Goal: Register for event/course

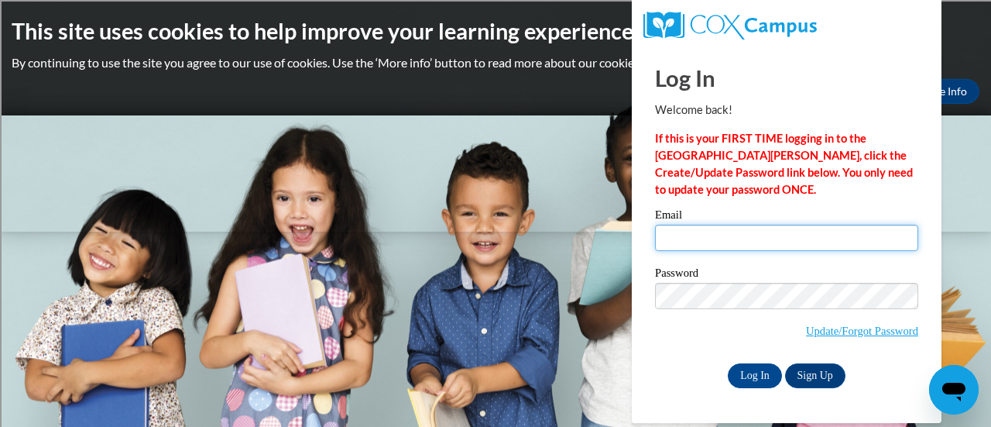
click at [711, 247] on input "Email" at bounding box center [786, 237] width 263 height 26
type input "carly.hawes@rusd.org"
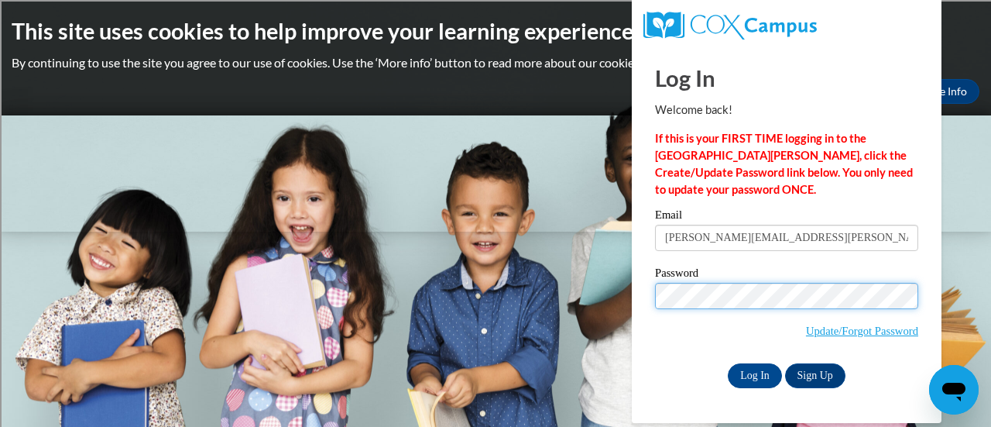
click at [728, 363] on input "Log In" at bounding box center [755, 375] width 54 height 25
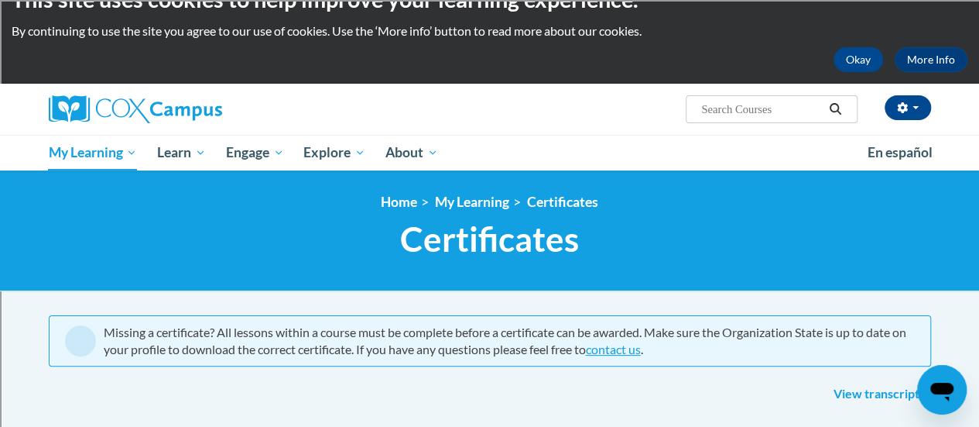
scroll to position [8, 0]
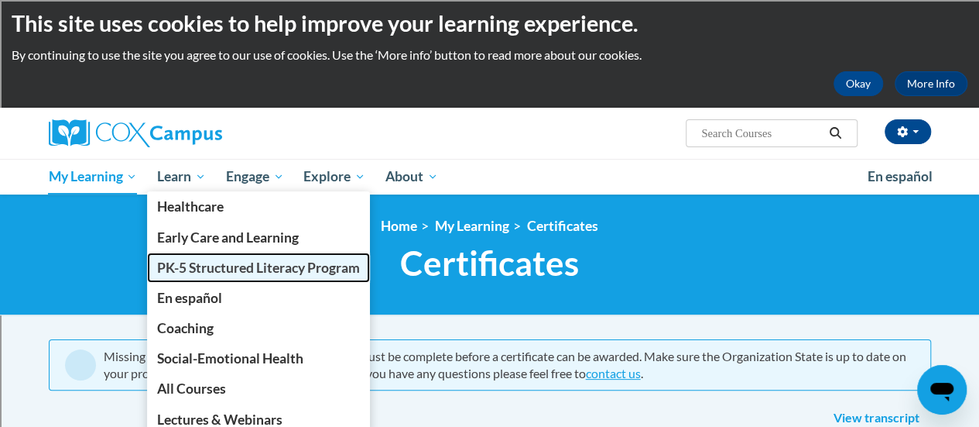
click at [211, 259] on span "PK-5 Structured Literacy Program" at bounding box center [258, 267] width 203 height 16
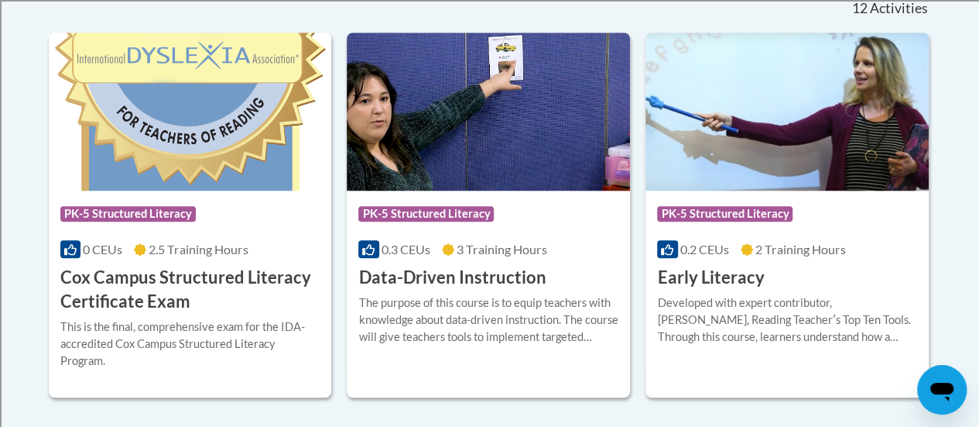
scroll to position [674, 0]
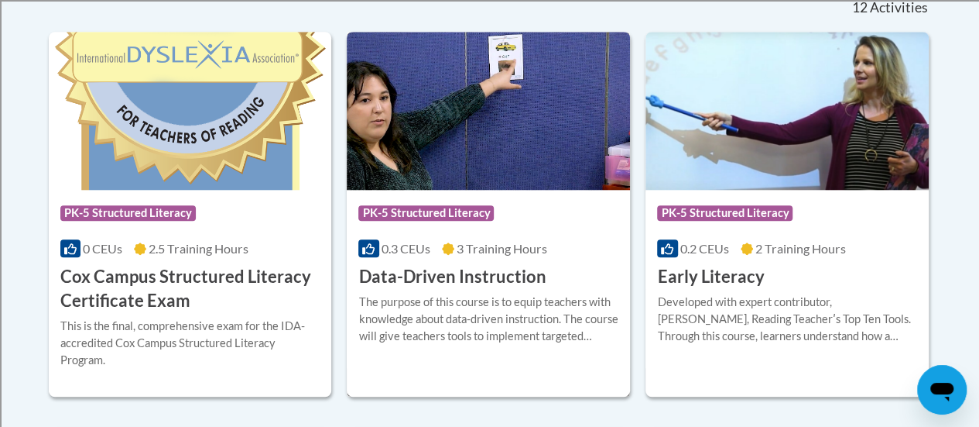
click at [475, 279] on h3 "Data-Driven Instruction" at bounding box center [451, 277] width 187 height 24
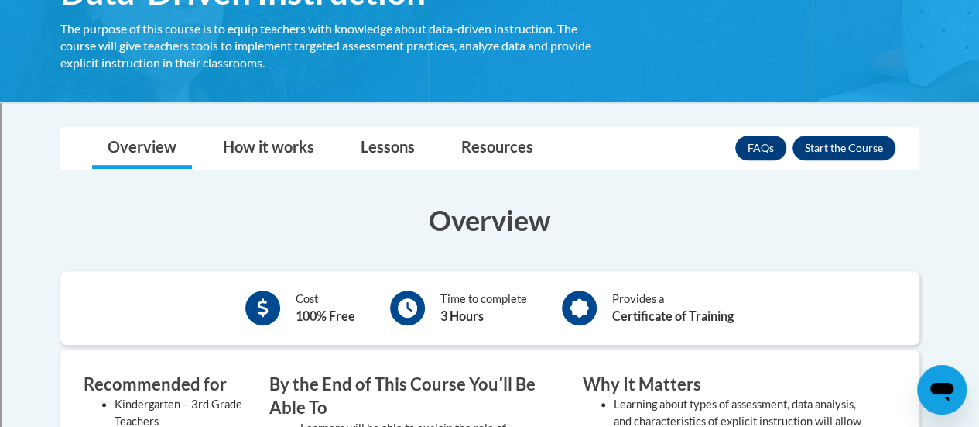
scroll to position [302, 0]
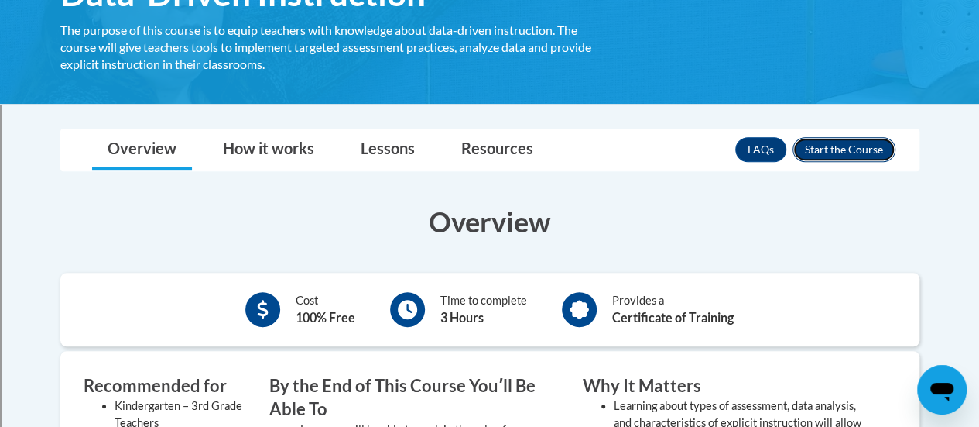
click at [838, 157] on button "Enroll" at bounding box center [844, 149] width 103 height 25
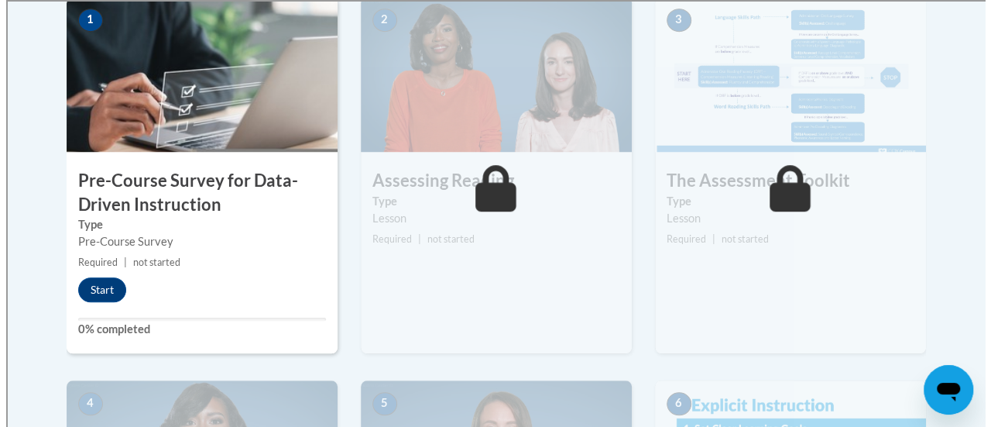
scroll to position [524, 0]
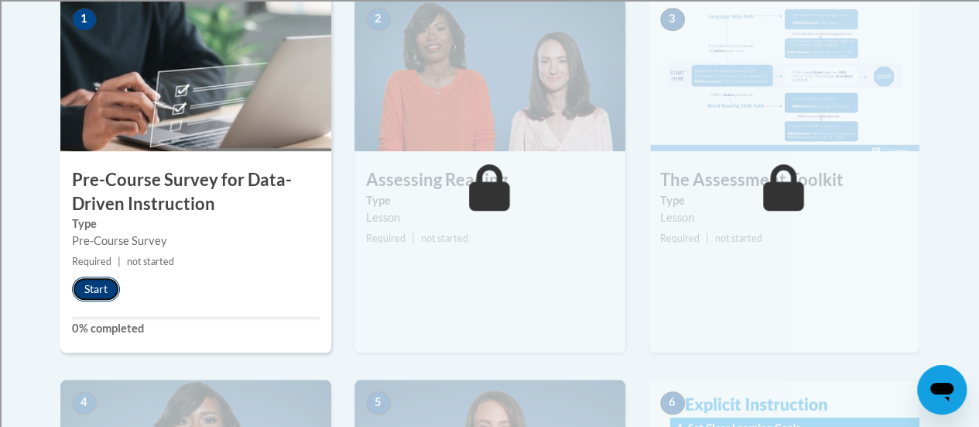
click at [84, 286] on button "Start" at bounding box center [96, 288] width 48 height 25
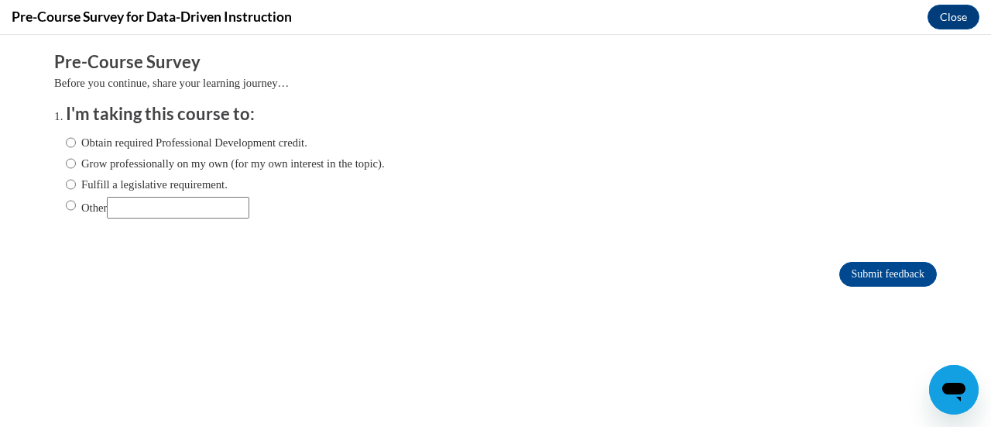
scroll to position [0, 0]
click at [183, 190] on label "Fulfill a legislative requirement." at bounding box center [147, 184] width 162 height 17
click at [76, 190] on input "Fulfill a legislative requirement." at bounding box center [71, 184] width 10 height 17
radio input "true"
click at [862, 274] on input "Submit feedback" at bounding box center [888, 274] width 98 height 25
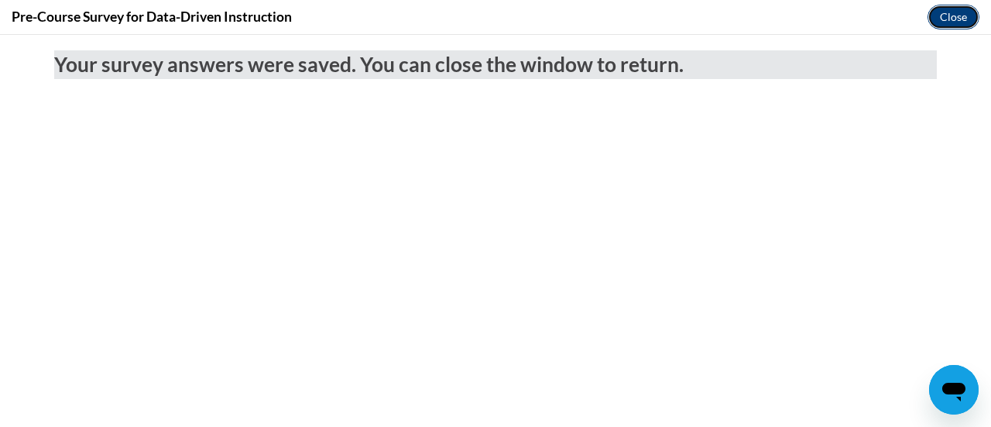
click at [944, 16] on button "Close" at bounding box center [953, 17] width 52 height 25
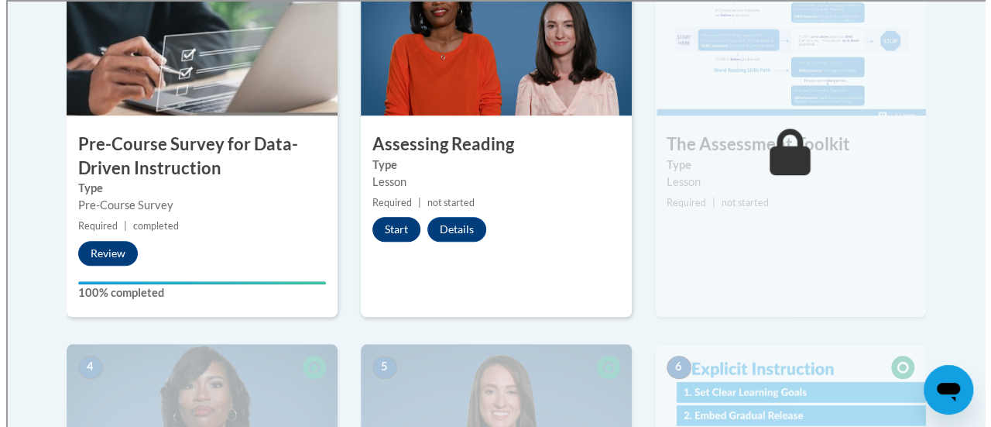
scroll to position [561, 0]
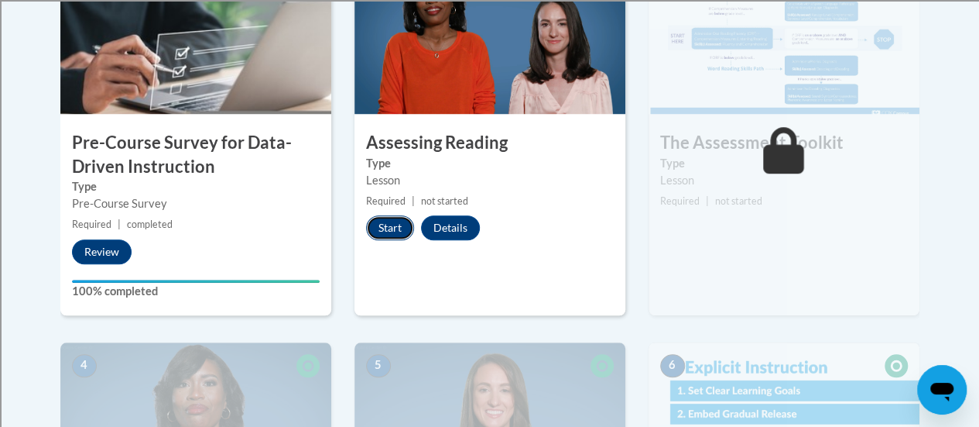
click at [389, 227] on button "Start" at bounding box center [390, 227] width 48 height 25
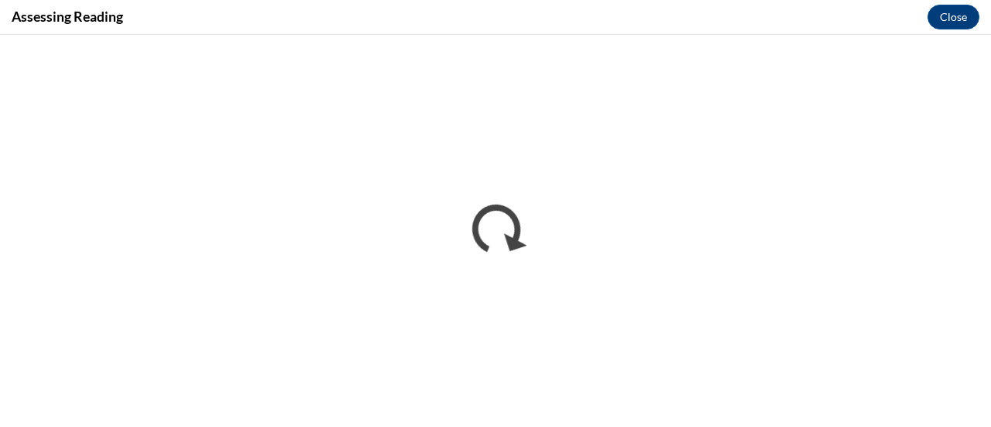
scroll to position [0, 0]
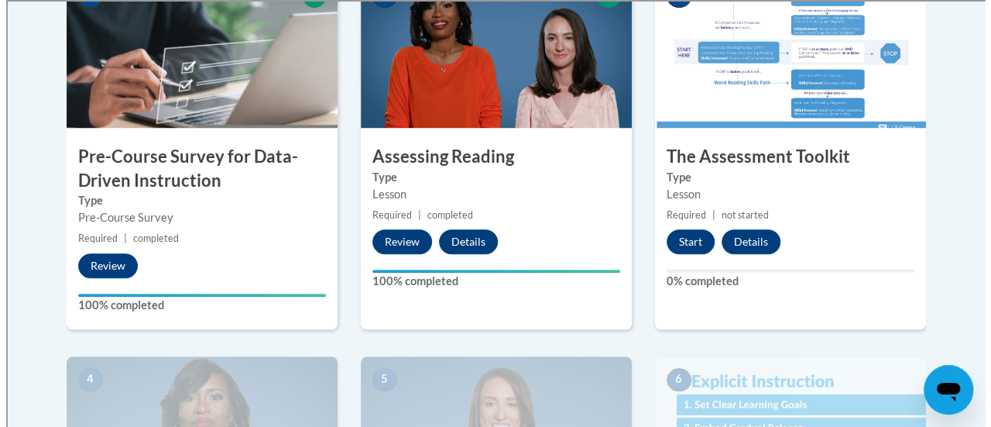
scroll to position [548, 0]
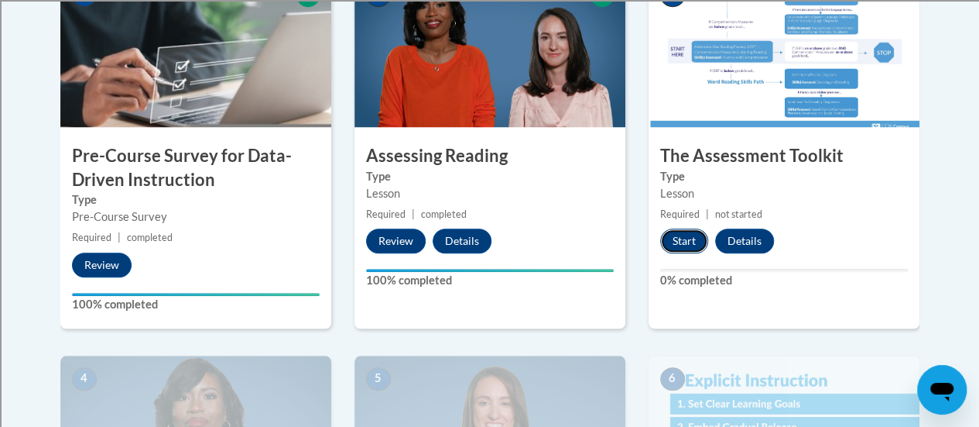
click at [680, 233] on button "Start" at bounding box center [684, 240] width 48 height 25
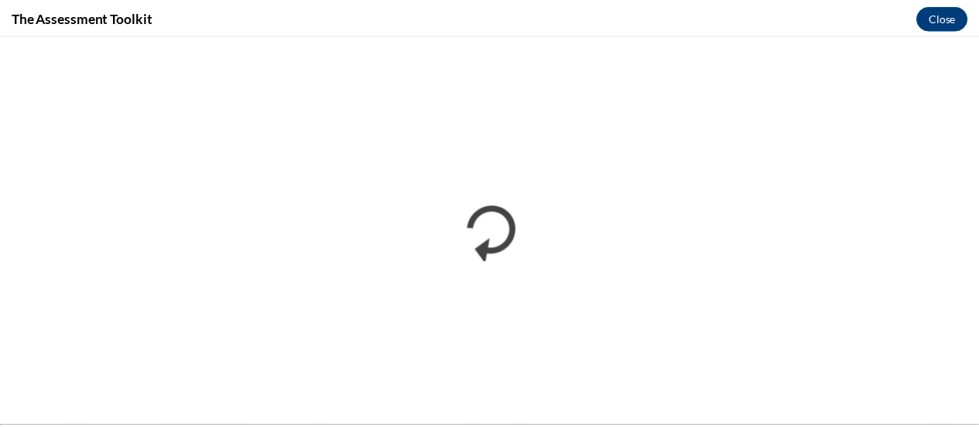
scroll to position [0, 0]
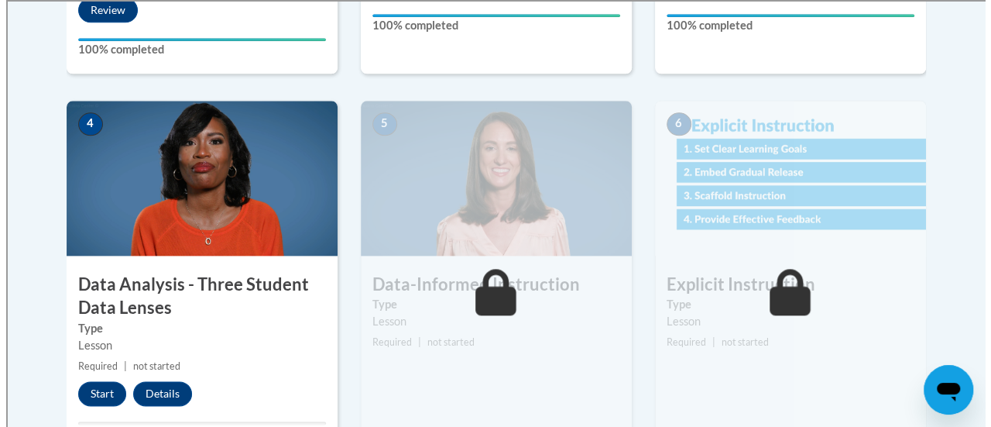
scroll to position [884, 0]
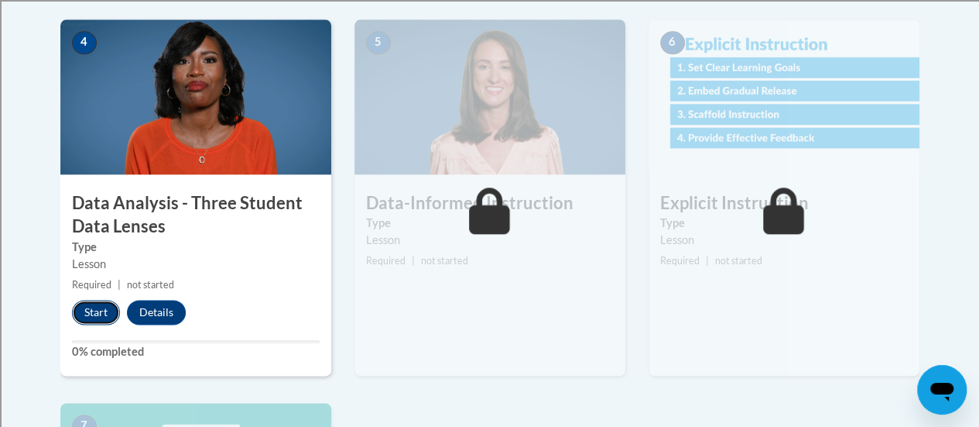
click at [92, 313] on button "Start" at bounding box center [96, 312] width 48 height 25
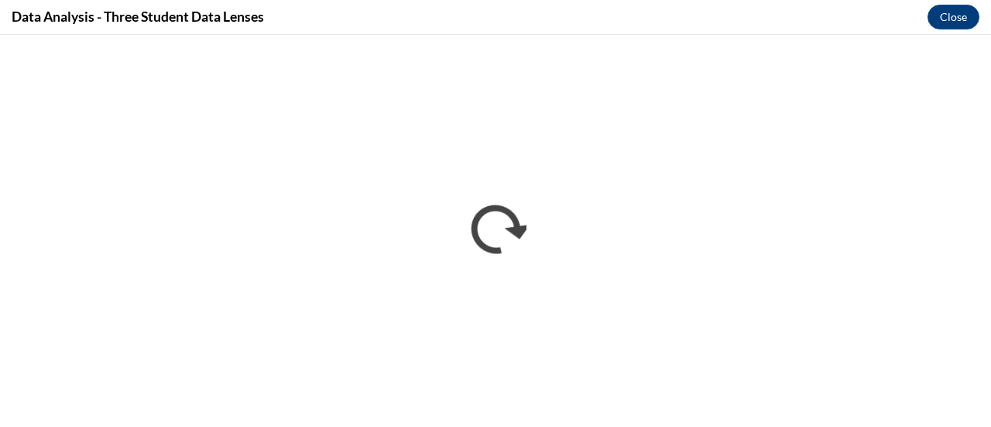
scroll to position [0, 0]
